Goal: Task Accomplishment & Management: Manage account settings

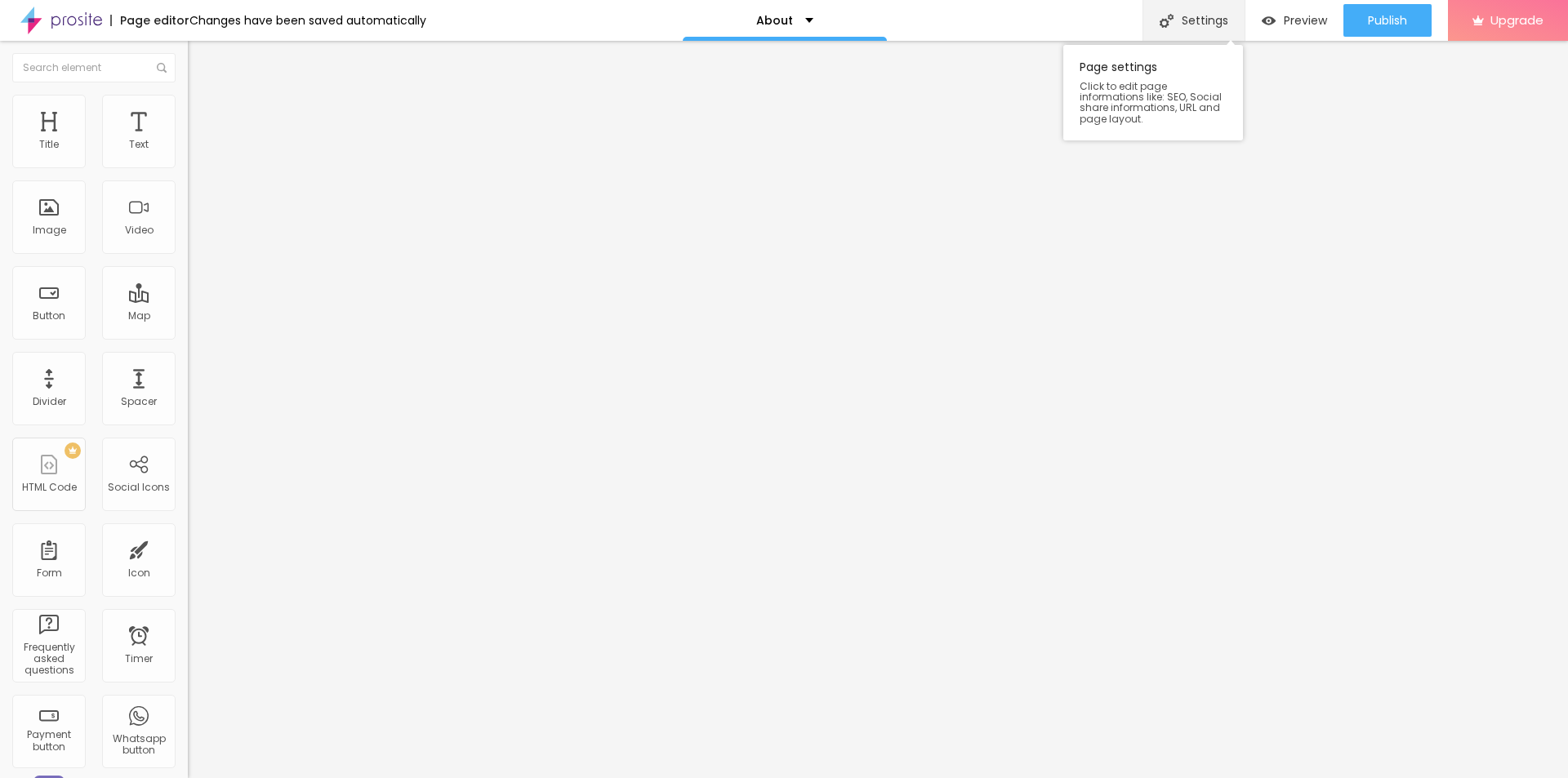
click at [1211, 24] on div "Settings" at bounding box center [1193, 20] width 102 height 41
drag, startPoint x: 773, startPoint y: 367, endPoint x: 492, endPoint y: 352, distance: 281.4
paste input "Troviran Capsules A Critical Review of Ingredients and UK Customer Feedbac"
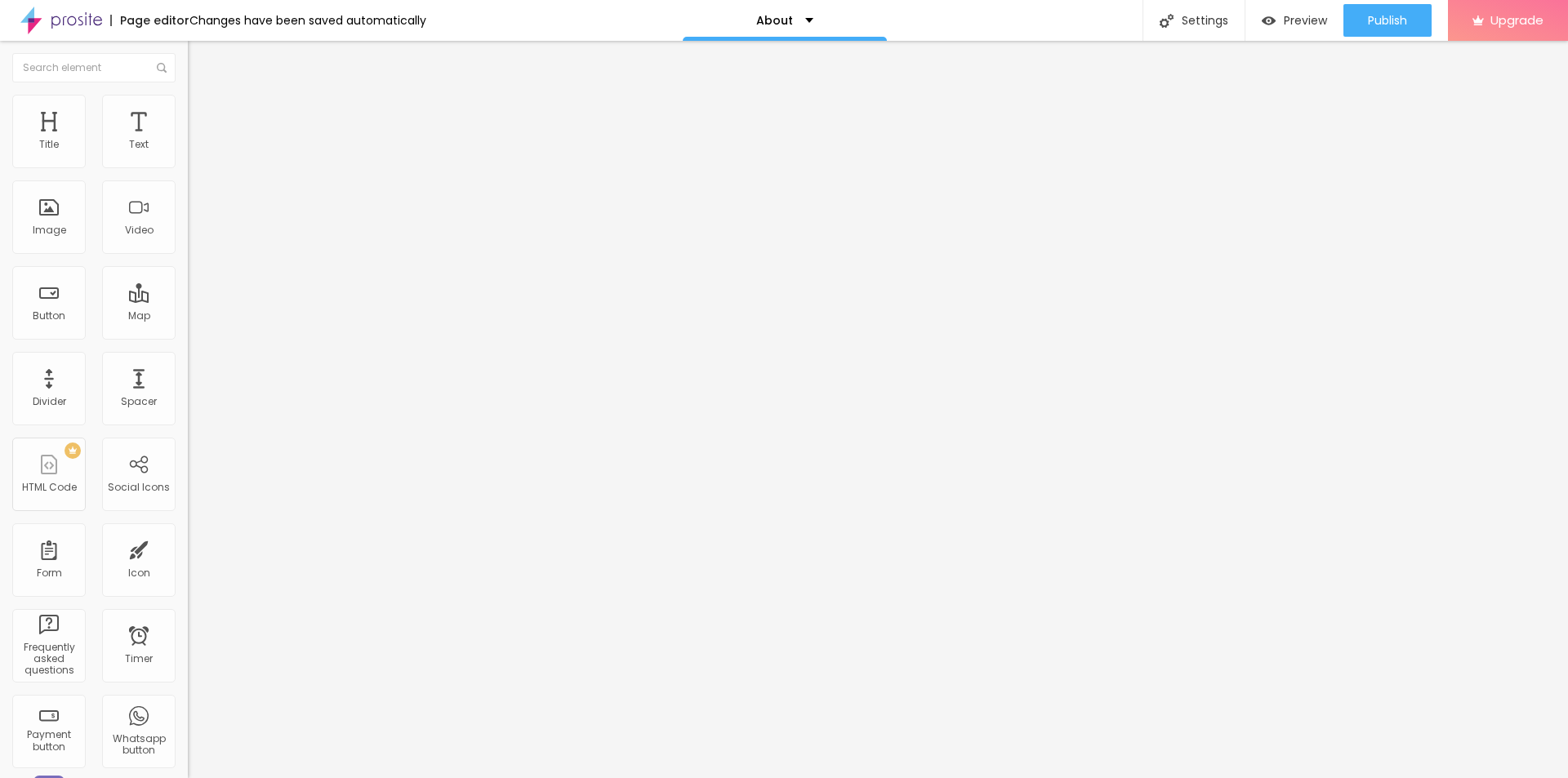
scroll to position [0, 17]
type input "Troviran Capsules A Critical Review of Ingredients and UK Customer Feedback"
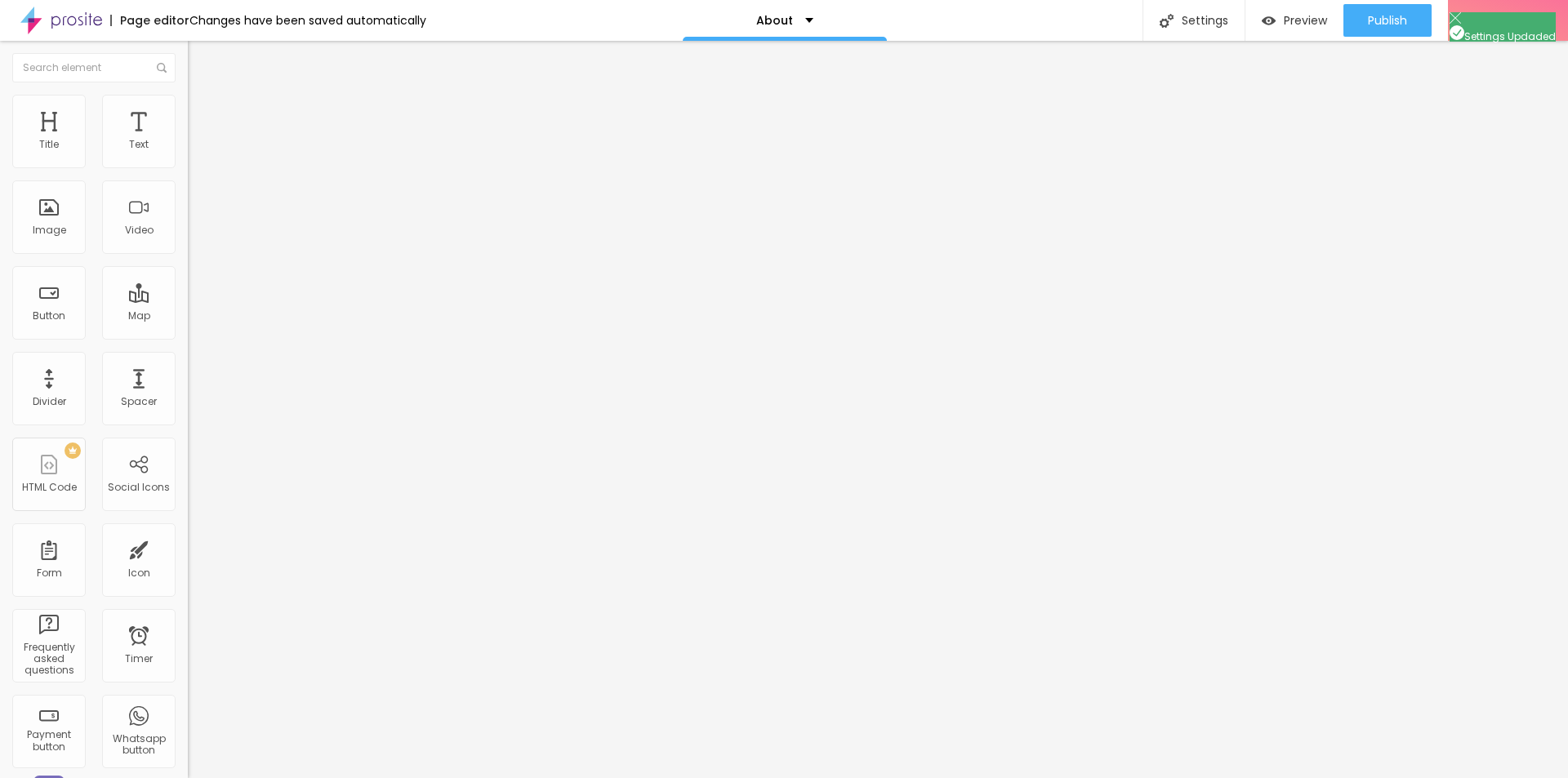
click at [188, 140] on span "Change image" at bounding box center [231, 133] width 87 height 14
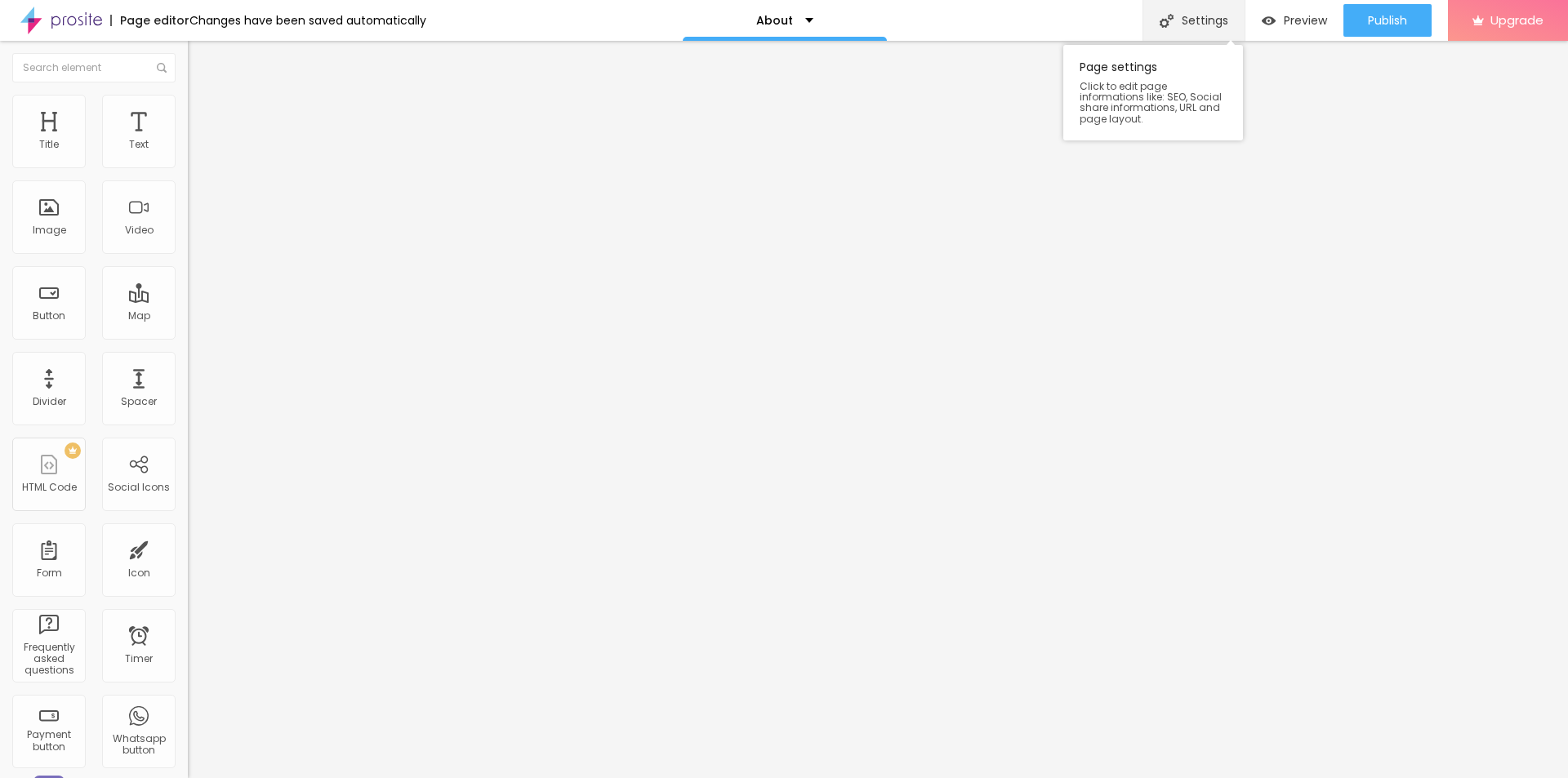
click at [1191, 17] on div "Settings" at bounding box center [1193, 20] width 102 height 41
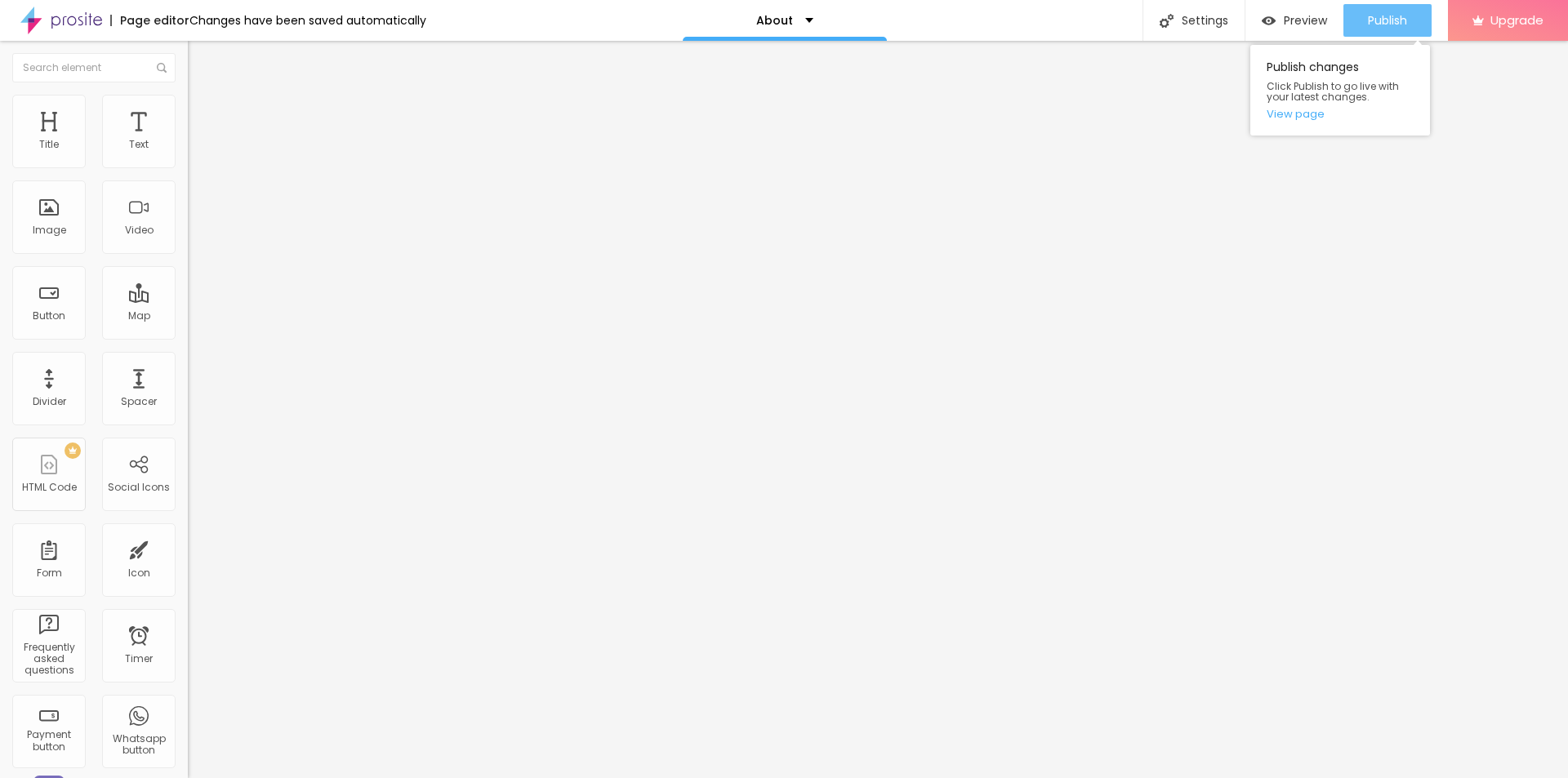
click at [1377, 22] on span "Publish" at bounding box center [1388, 21] width 39 height 13
